Goal: Information Seeking & Learning: Learn about a topic

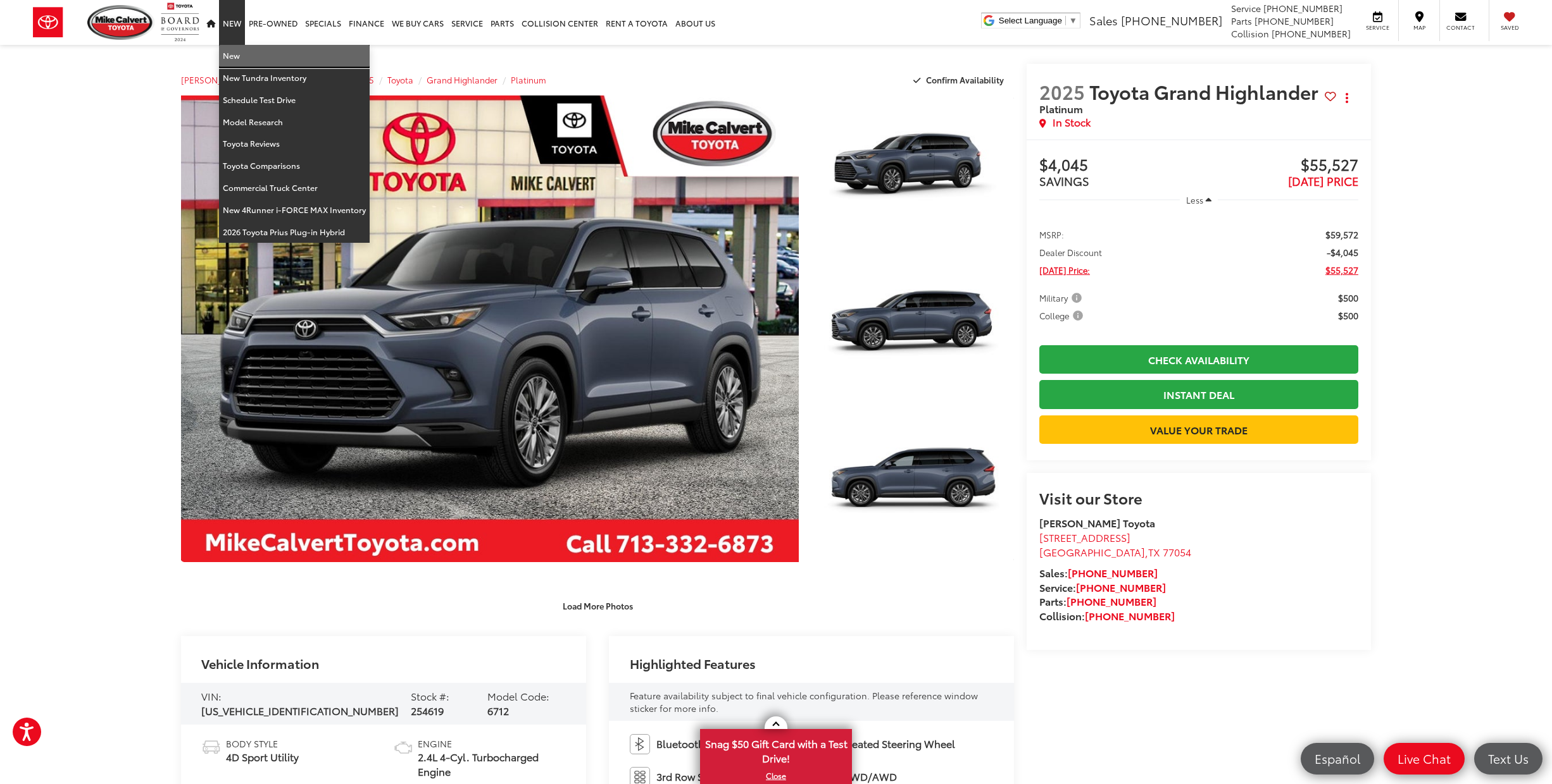
click at [238, 58] on link "New" at bounding box center [294, 56] width 150 height 23
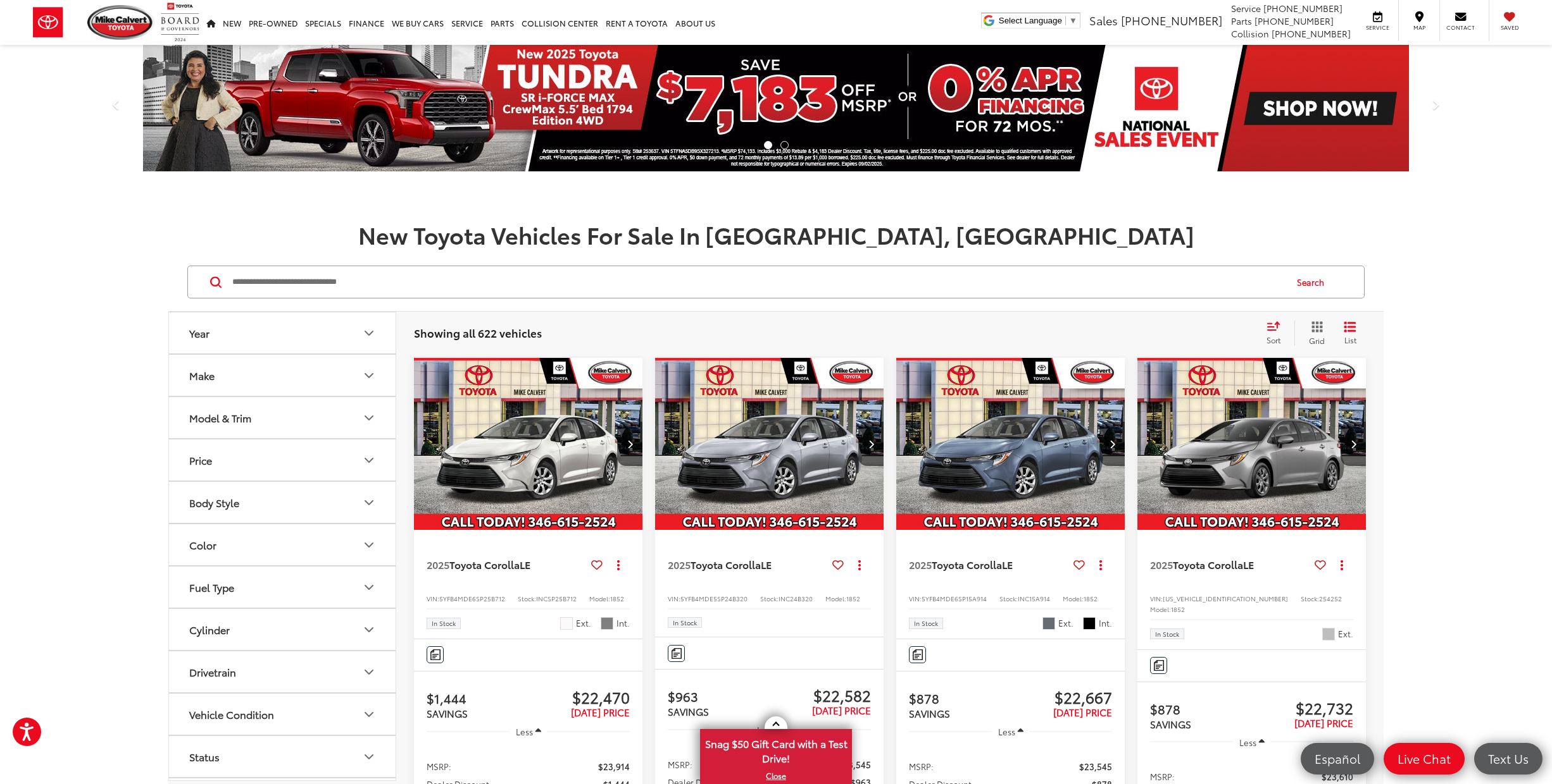
click at [241, 427] on button "Model & Trim" at bounding box center [282, 417] width 228 height 41
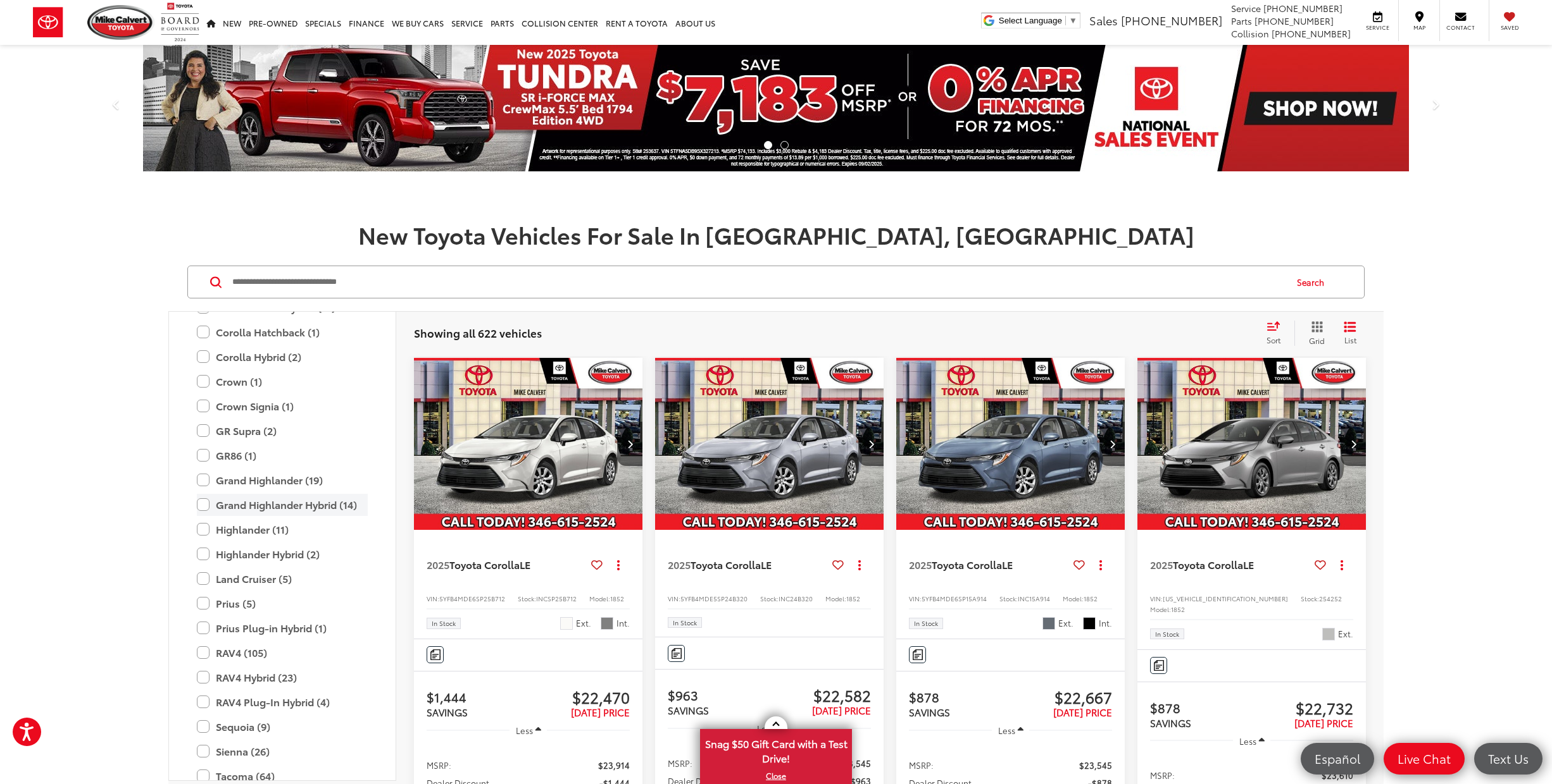
click at [272, 503] on label "Grand Highlander Hybrid (14)" at bounding box center [282, 505] width 171 height 23
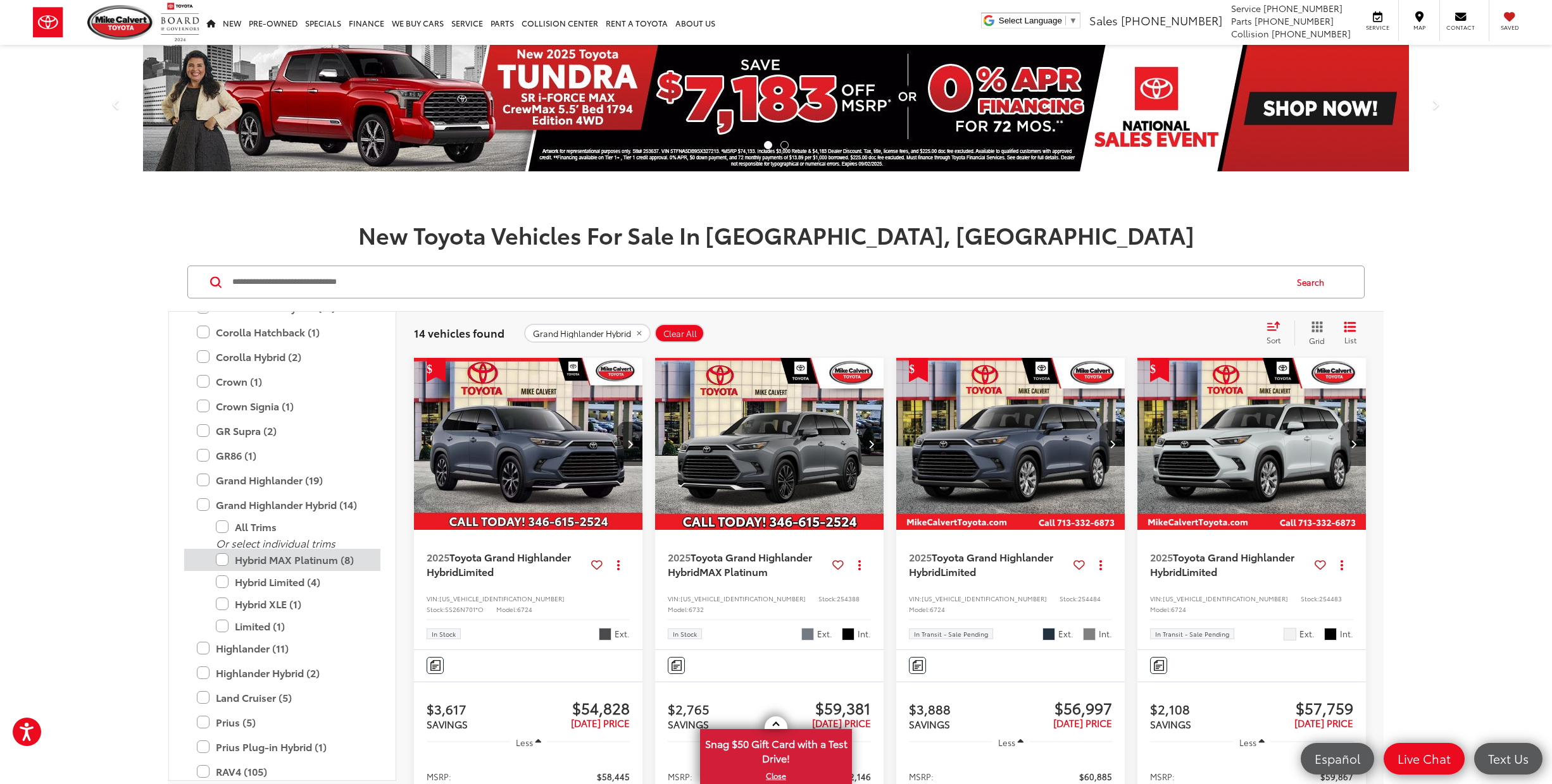
click at [267, 568] on label "Hybrid MAX Platinum (8)" at bounding box center [292, 560] width 152 height 23
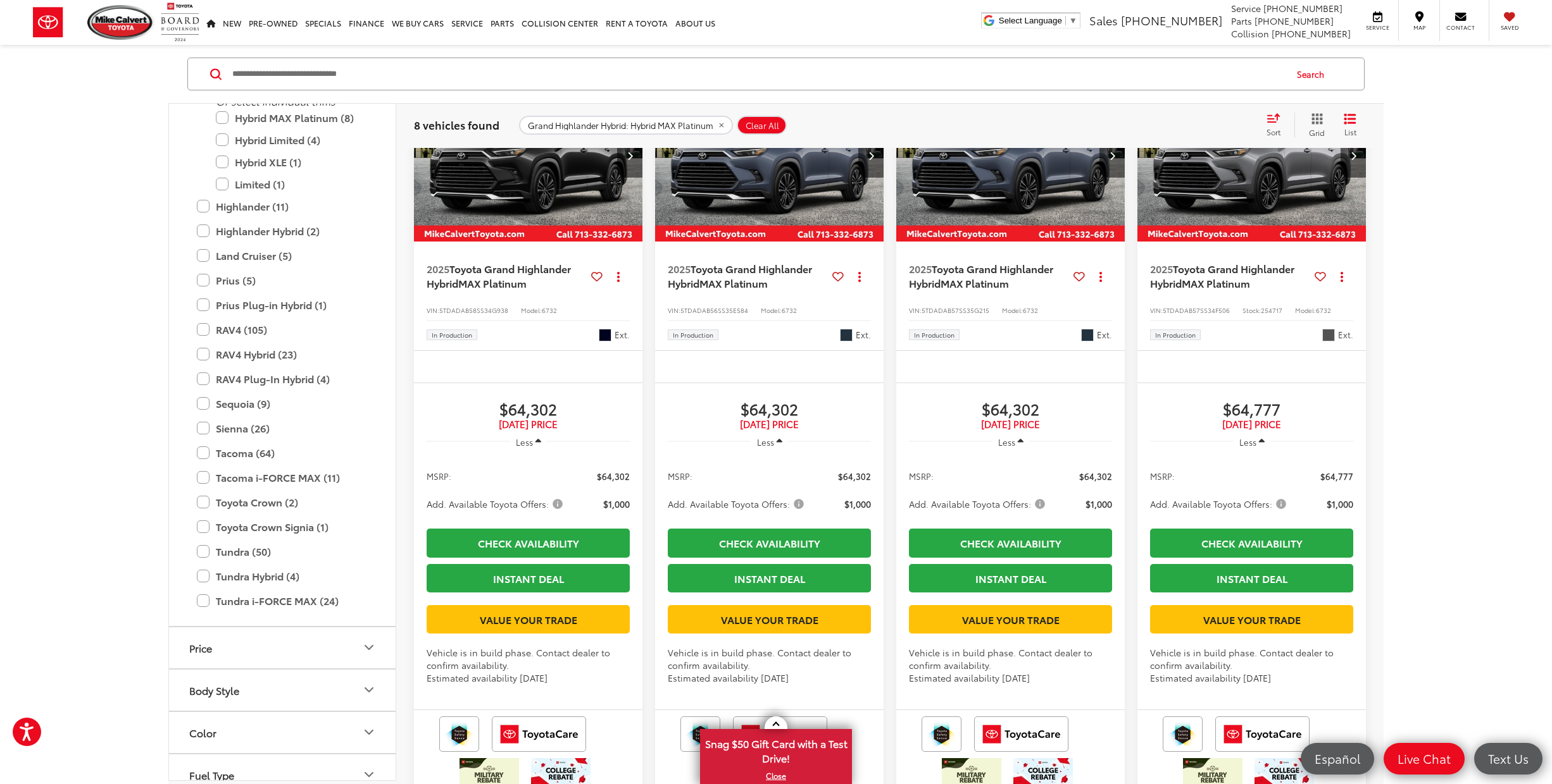
scroll to position [552, 0]
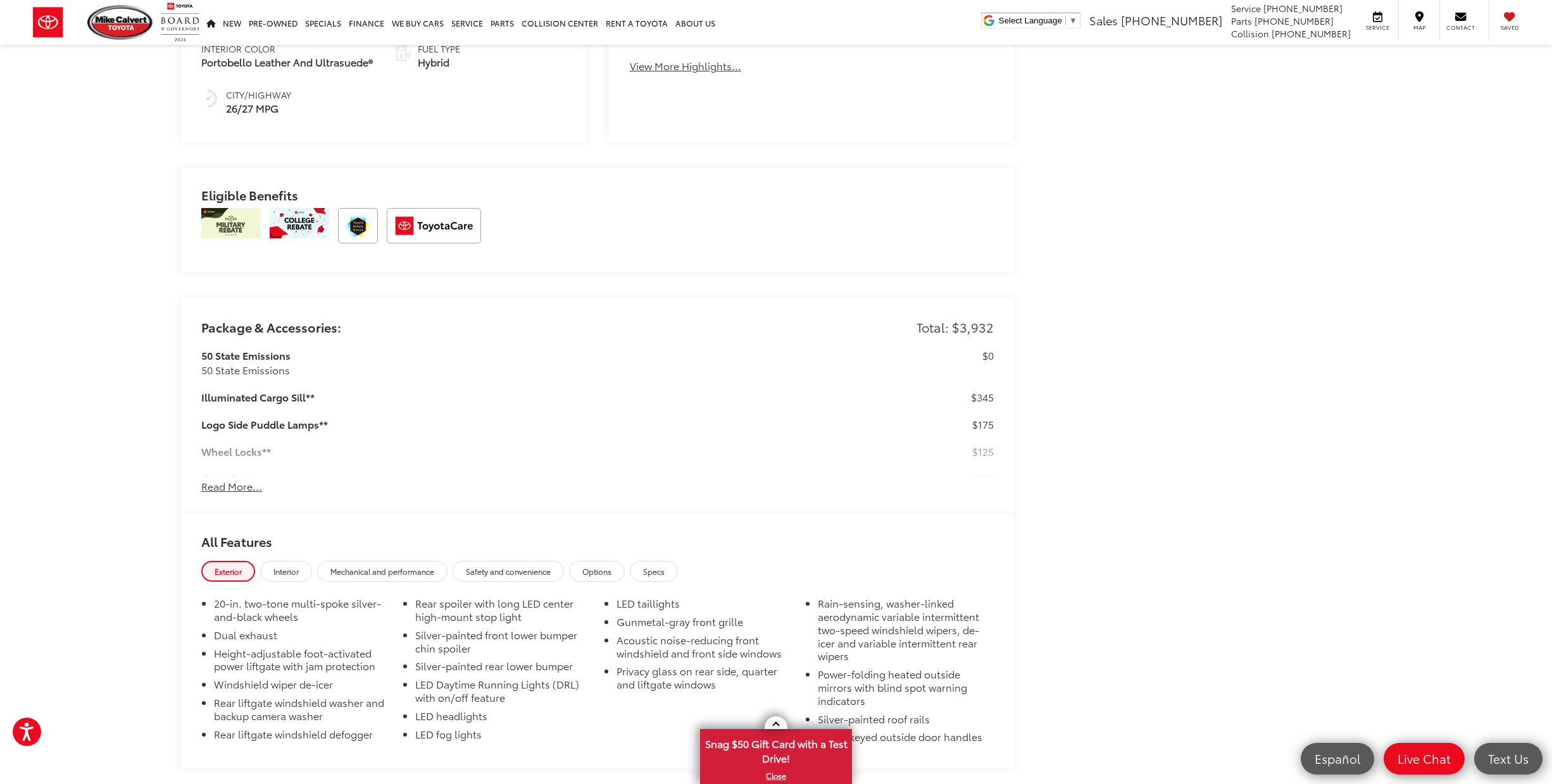
scroll to position [821, 0]
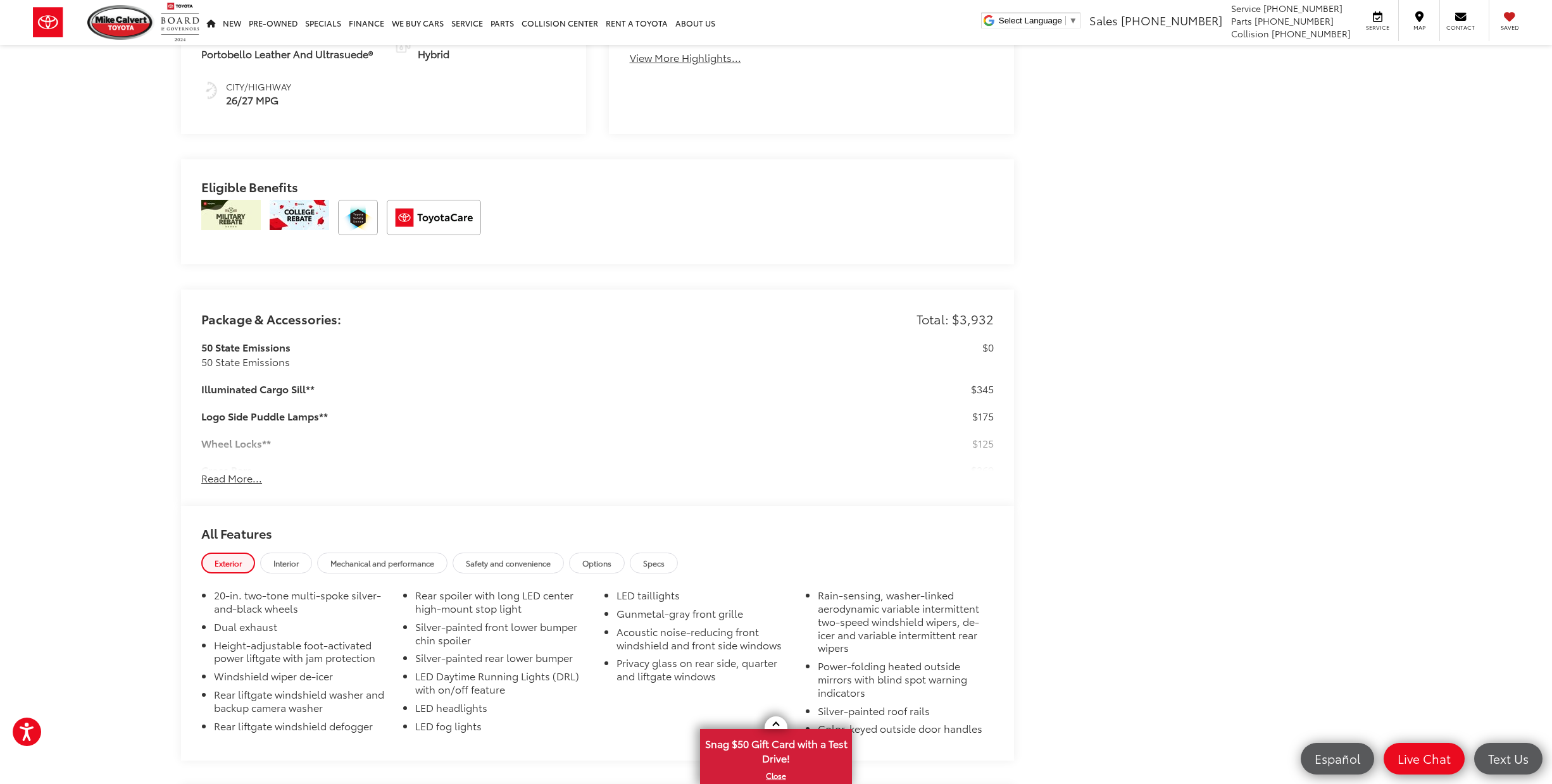
click at [228, 478] on button "Read More..." at bounding box center [231, 478] width 61 height 14
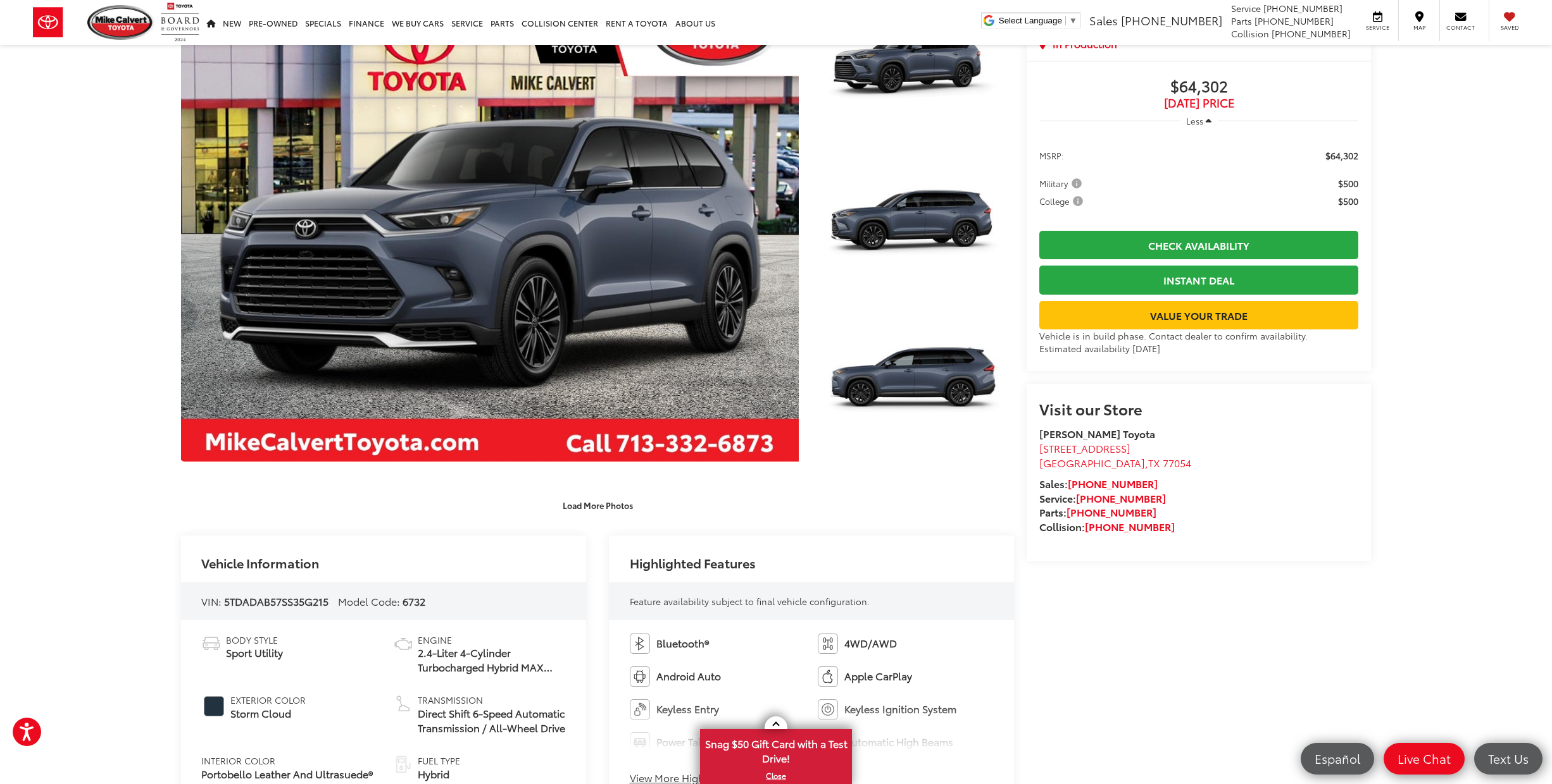
scroll to position [0, 0]
